Goal: Information Seeking & Learning: Check status

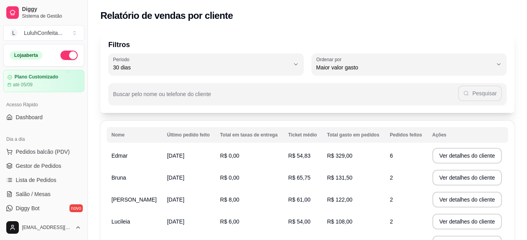
select select "30"
select select "HIGHEST_TOTAL_SPENT_WITH_ORDERS"
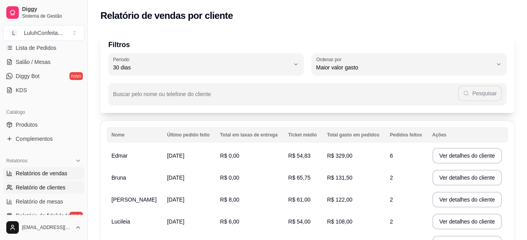
click at [39, 175] on span "Relatórios de vendas" at bounding box center [42, 173] width 52 height 8
select select "ALL"
select select "0"
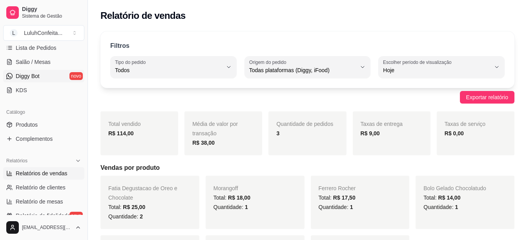
click at [29, 78] on span "Diggy Bot" at bounding box center [28, 76] width 24 height 8
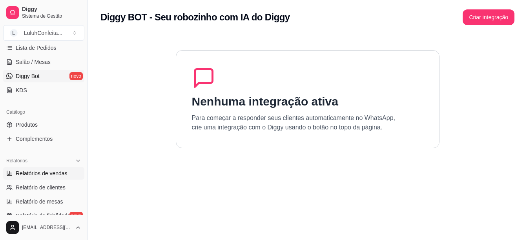
click at [30, 174] on span "Relatórios de vendas" at bounding box center [42, 173] width 52 height 8
select select "ALL"
select select "0"
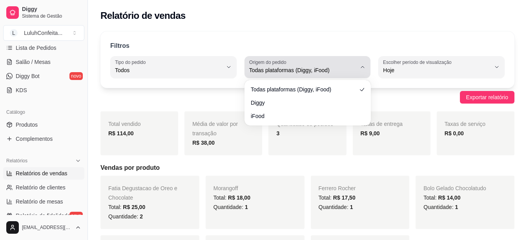
click at [360, 65] on icon "button" at bounding box center [362, 67] width 6 height 6
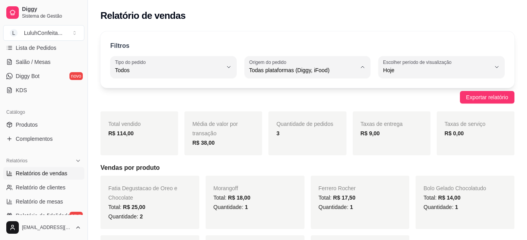
click at [266, 103] on span "Diggy" at bounding box center [303, 101] width 102 height 7
type input "DIGGY"
select select "DIGGY"
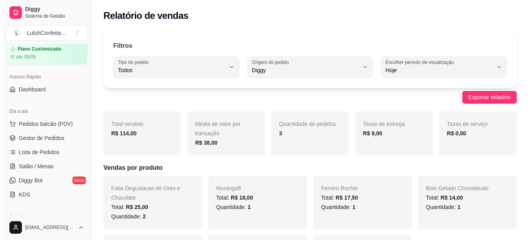
scroll to position [23, 0]
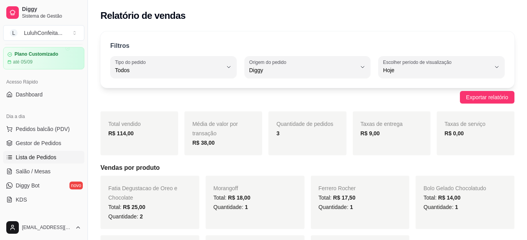
click at [42, 152] on link "Lista de Pedidos" at bounding box center [43, 157] width 81 height 13
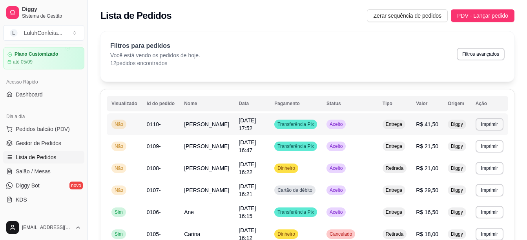
click at [387, 120] on div "Entrega" at bounding box center [393, 124] width 23 height 9
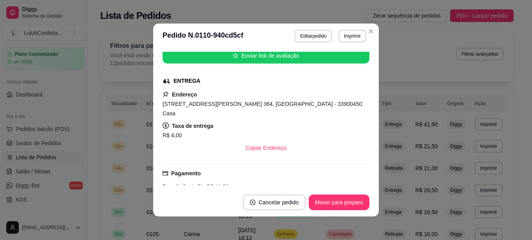
scroll to position [103, 0]
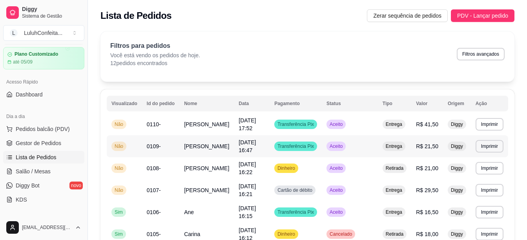
click at [256, 143] on span "[DATE] 16:47" at bounding box center [246, 146] width 17 height 14
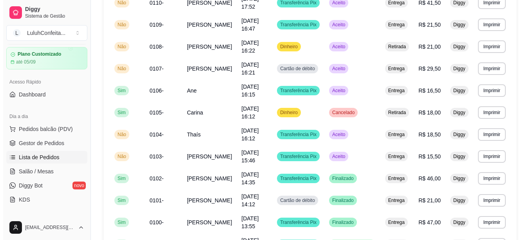
scroll to position [123, 0]
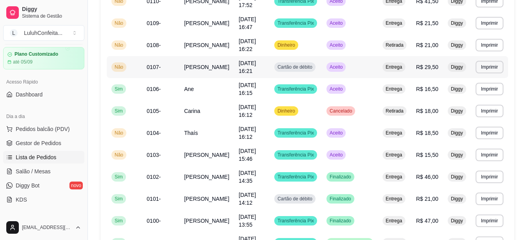
click at [226, 66] on td "[PERSON_NAME]" at bounding box center [206, 67] width 54 height 22
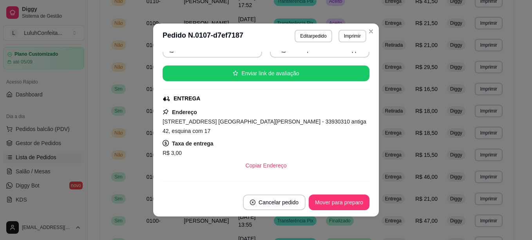
scroll to position [84, 0]
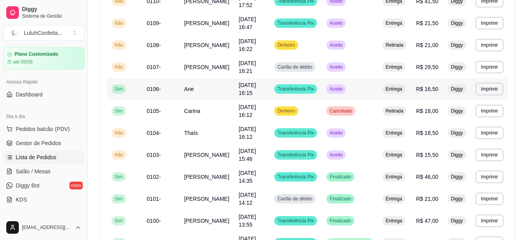
click at [235, 91] on td "[DATE] 16:15" at bounding box center [252, 89] width 36 height 22
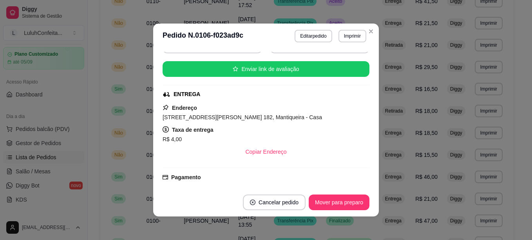
scroll to position [88, 0]
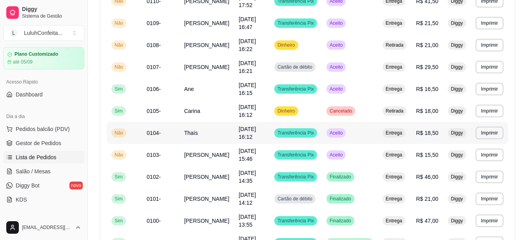
click at [247, 132] on span "[DATE] 16:12" at bounding box center [246, 133] width 17 height 14
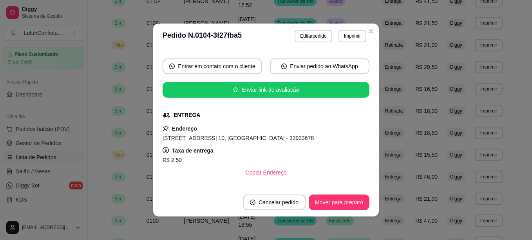
scroll to position [69, 0]
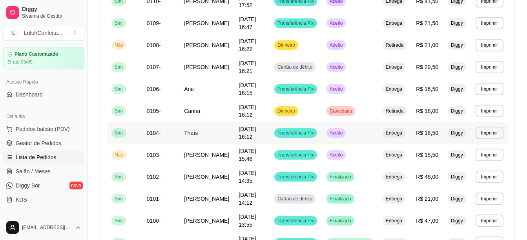
click at [195, 132] on td "Thaís" at bounding box center [206, 133] width 54 height 22
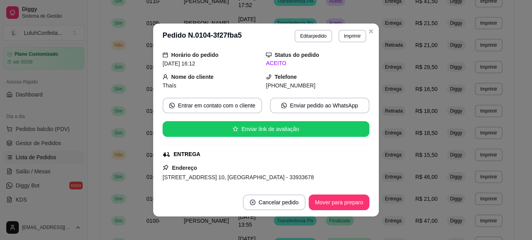
scroll to position [0, 0]
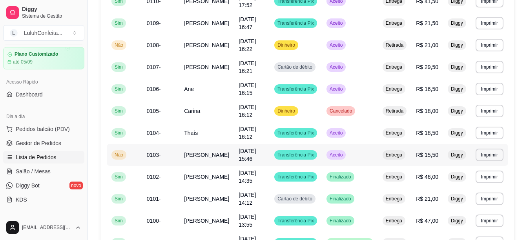
click at [213, 154] on td "[PERSON_NAME]" at bounding box center [206, 155] width 54 height 22
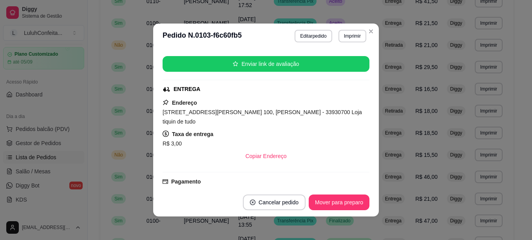
scroll to position [93, 0]
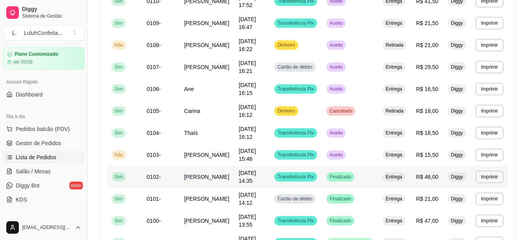
click at [240, 174] on span "[DATE] 14:35" at bounding box center [246, 177] width 17 height 14
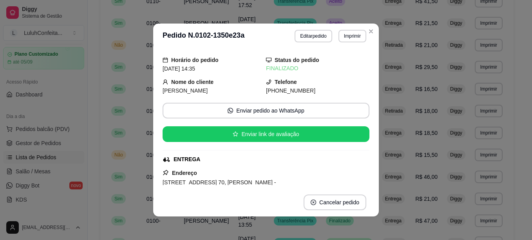
scroll to position [0, 0]
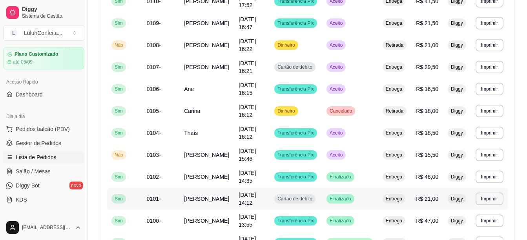
click at [224, 196] on td "[PERSON_NAME]" at bounding box center [206, 199] width 54 height 22
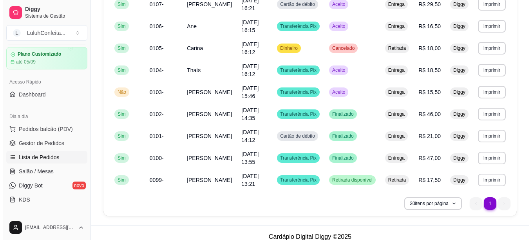
scroll to position [194, 0]
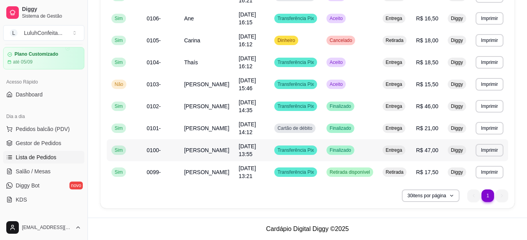
click at [238, 147] on span "[DATE] 13:55" at bounding box center [246, 150] width 17 height 14
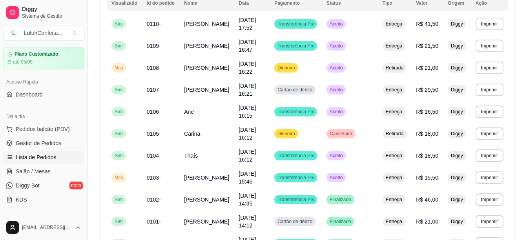
scroll to position [0, 0]
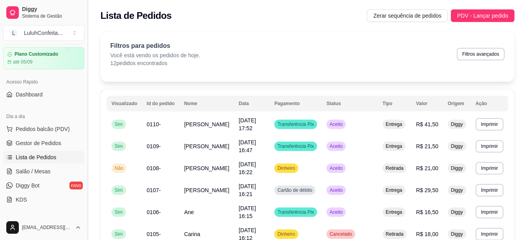
click at [85, 81] on button "Toggle Sidebar" at bounding box center [87, 120] width 6 height 240
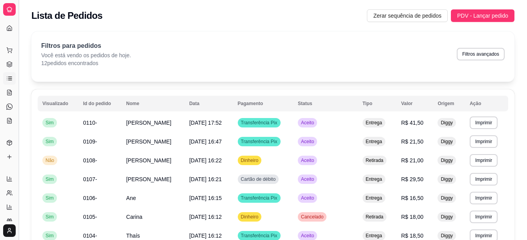
click at [18, 77] on button "Toggle Sidebar" at bounding box center [18, 120] width 6 height 240
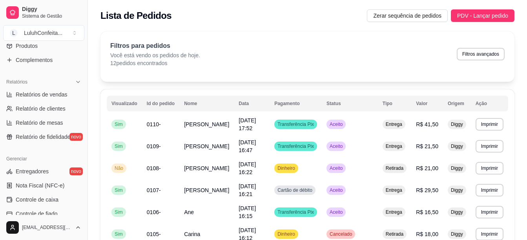
scroll to position [211, 0]
click at [57, 96] on span "Relatórios de vendas" at bounding box center [42, 95] width 52 height 8
select select "ALL"
select select "0"
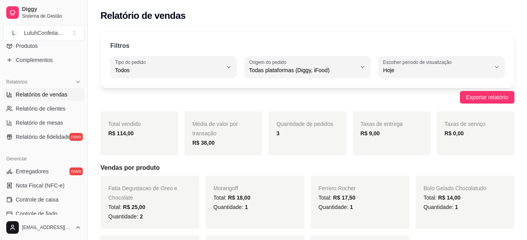
click at [385, 136] on div "R$ 9,00" at bounding box center [391, 133] width 62 height 9
